Goal: Communication & Community: Answer question/provide support

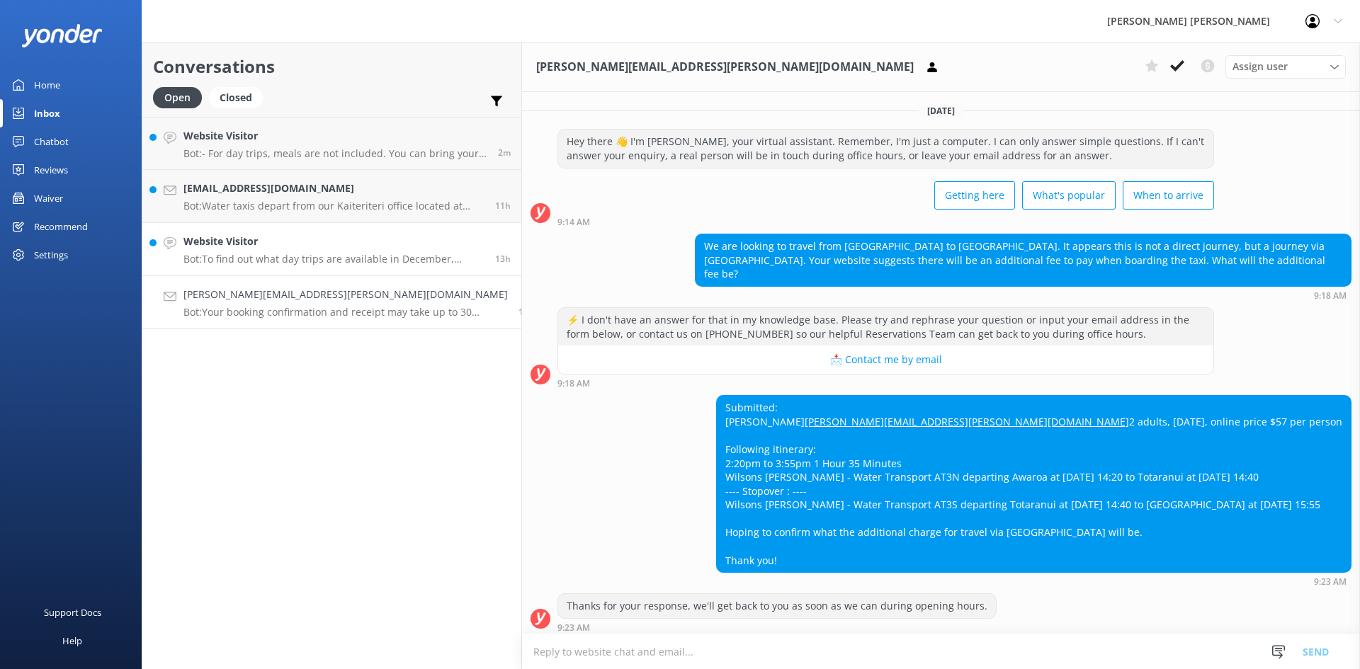
scroll to position [152, 0]
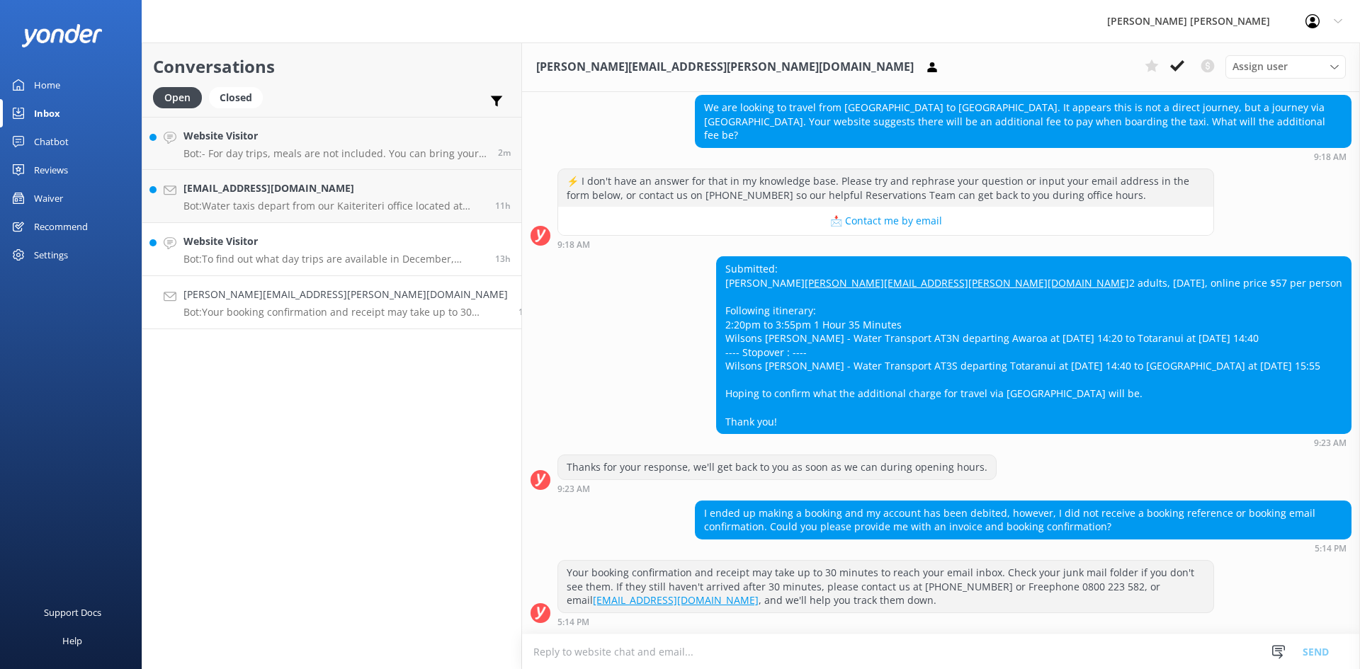
click at [298, 250] on div "Website Visitor Bot: To find out what day trips are available in December, plea…" at bounding box center [333, 249] width 301 height 31
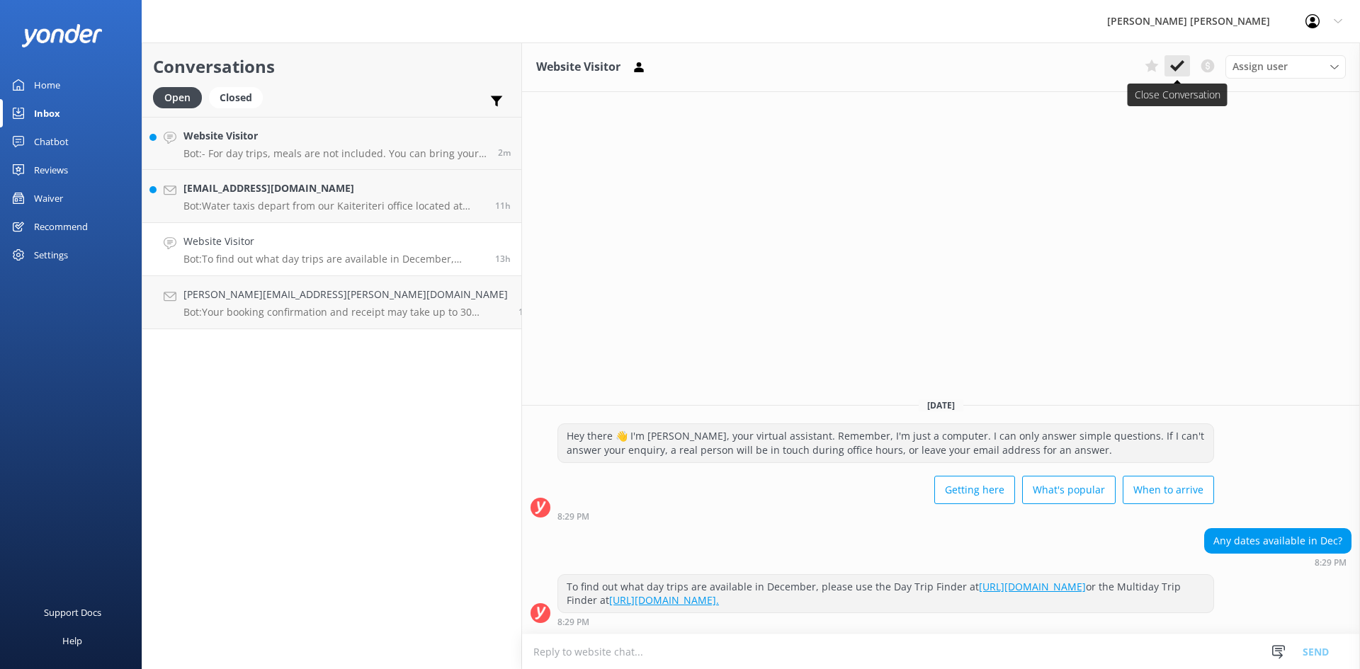
click at [1187, 64] on button at bounding box center [1176, 65] width 25 height 21
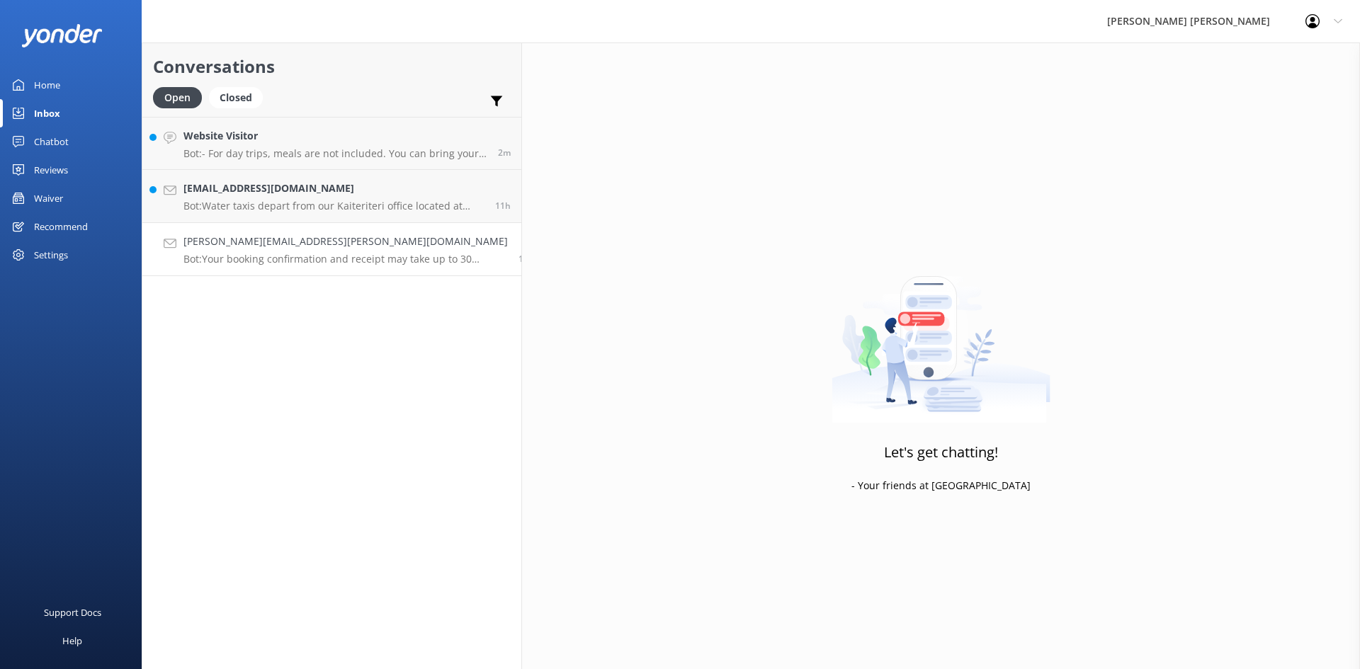
click at [331, 239] on h4 "[PERSON_NAME][EMAIL_ADDRESS][PERSON_NAME][DOMAIN_NAME]" at bounding box center [345, 242] width 324 height 16
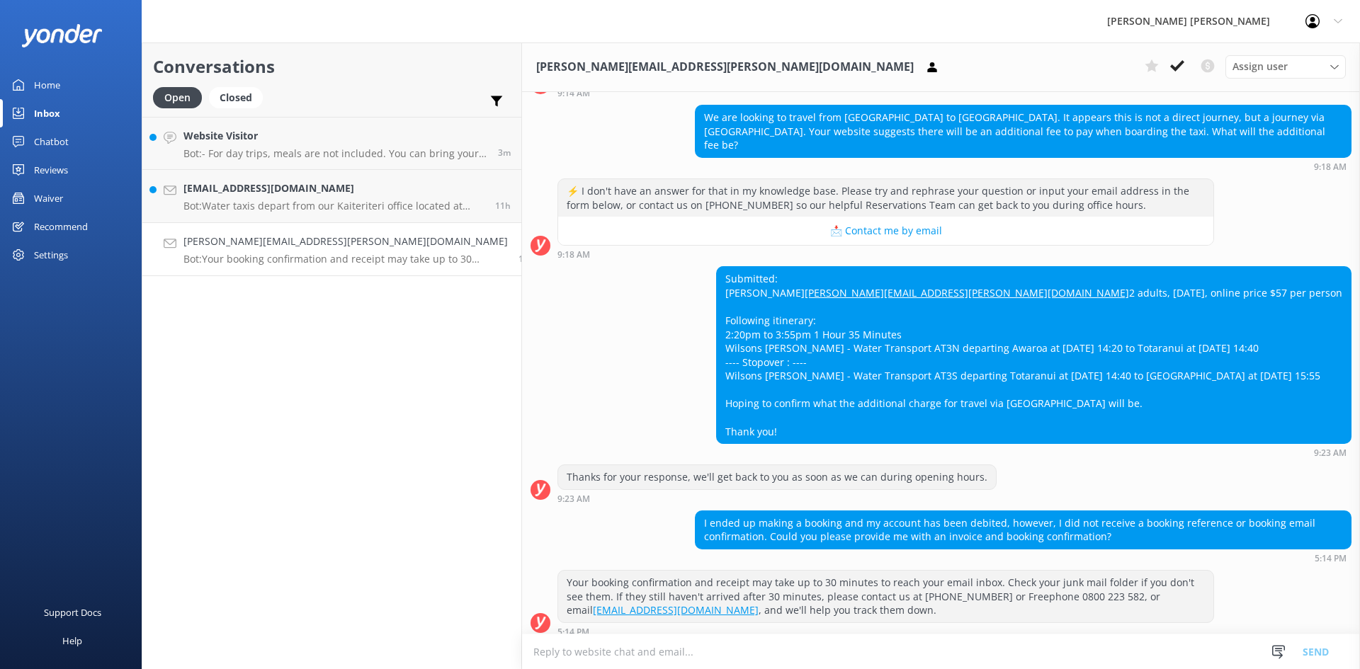
scroll to position [152, 0]
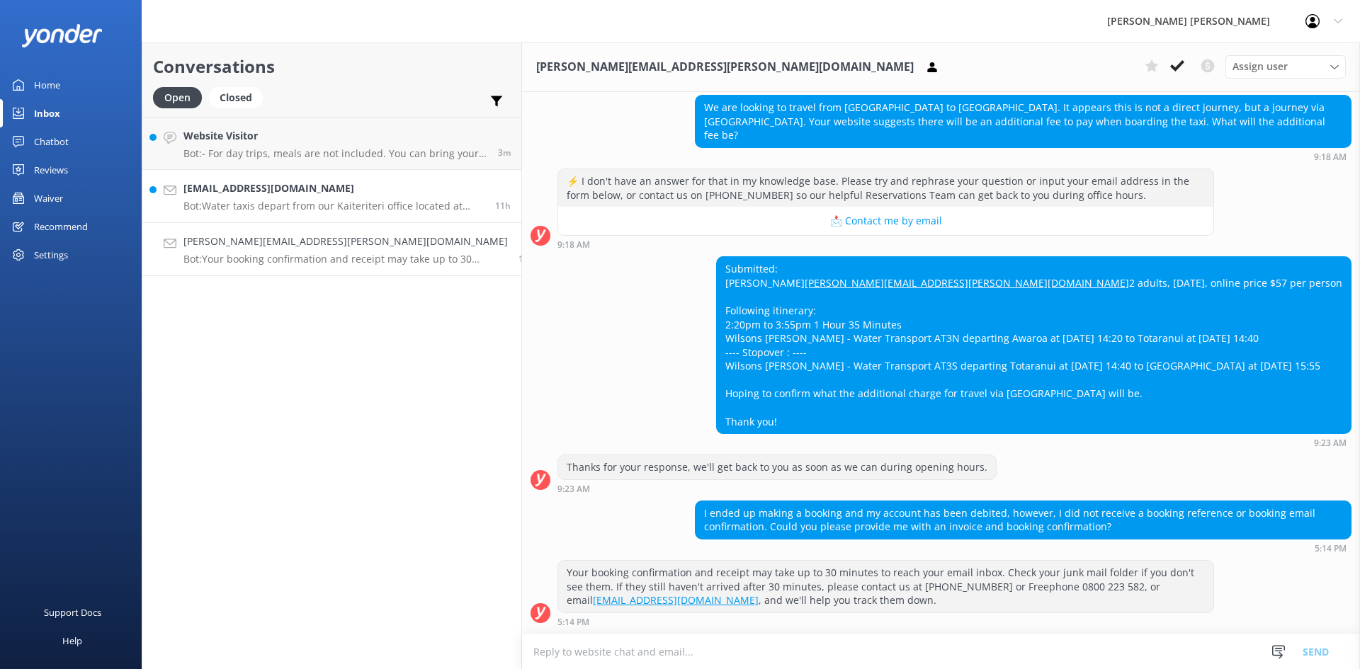
click at [266, 183] on h4 "[EMAIL_ADDRESS][DOMAIN_NAME]" at bounding box center [333, 189] width 301 height 16
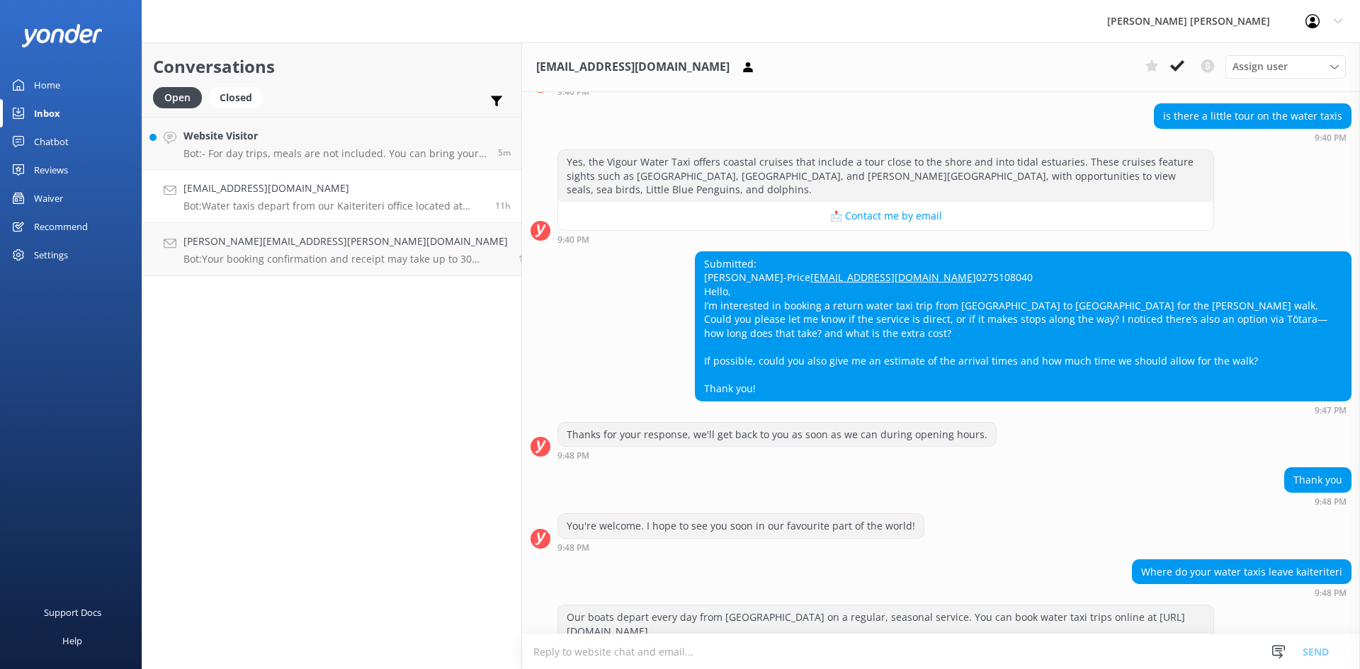
scroll to position [495, 0]
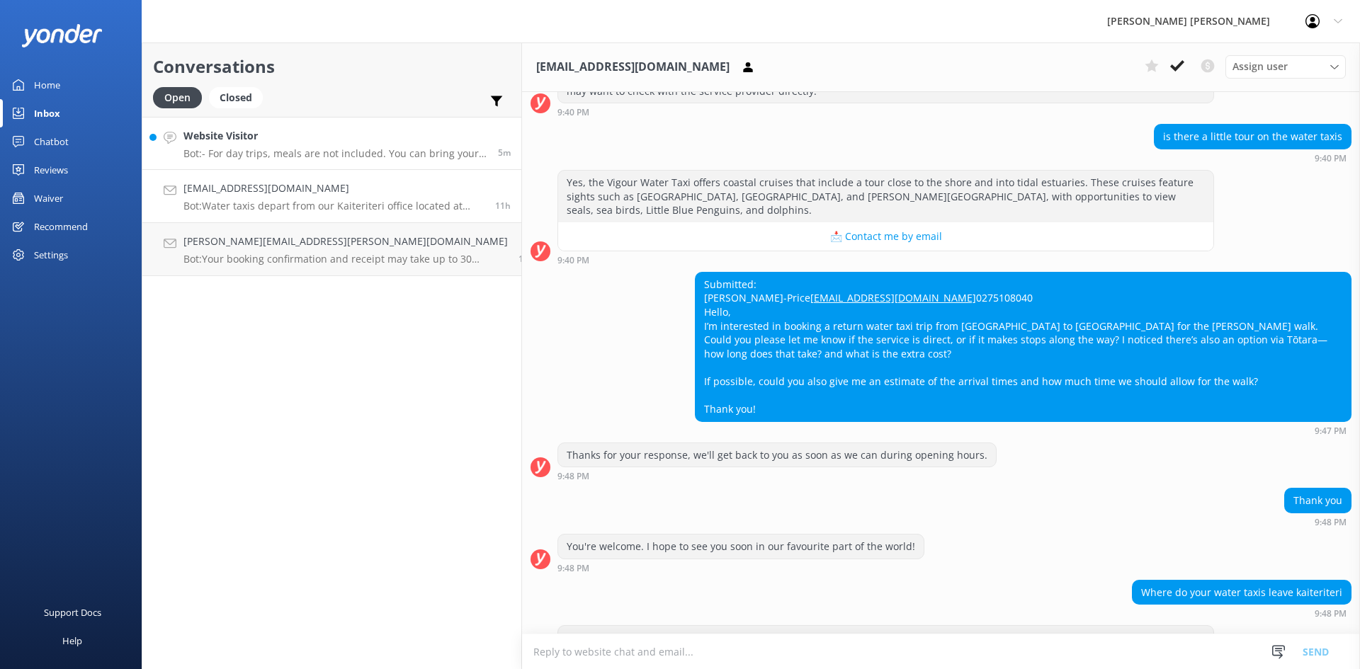
click at [249, 144] on h4 "Website Visitor" at bounding box center [335, 136] width 304 height 16
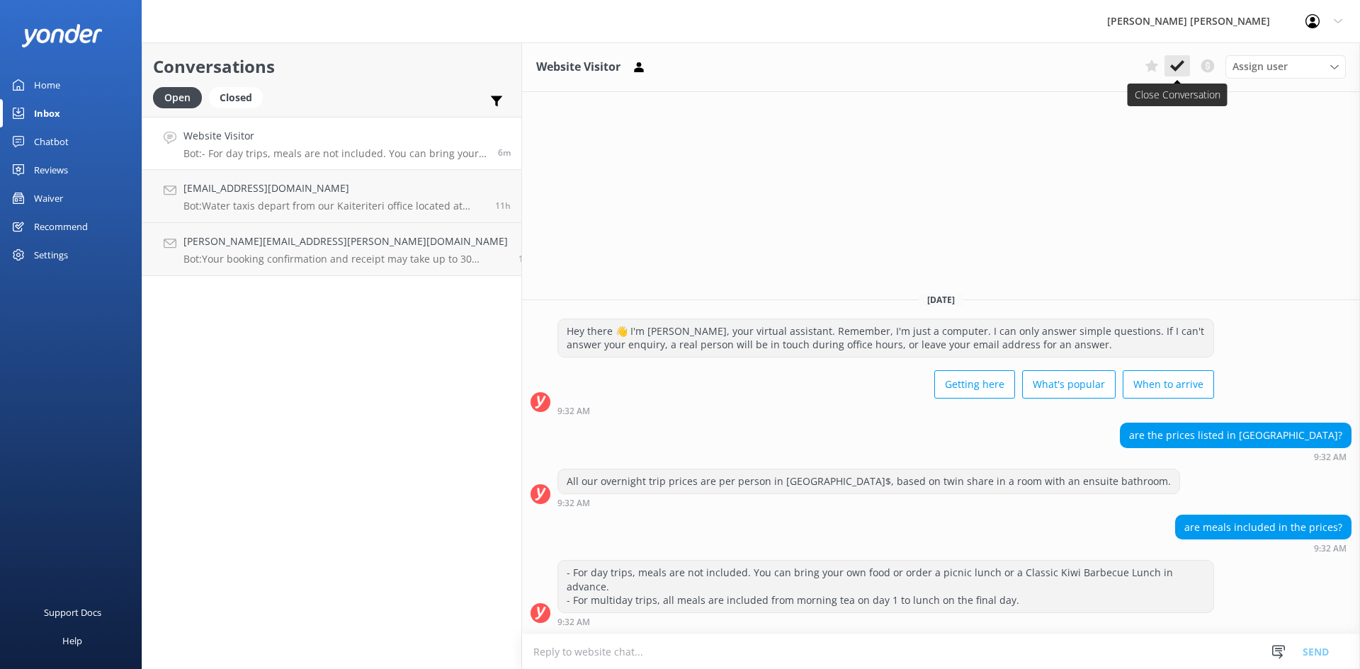
click at [1179, 66] on use at bounding box center [1177, 65] width 14 height 11
